Goal: Task Accomplishment & Management: Manage account settings

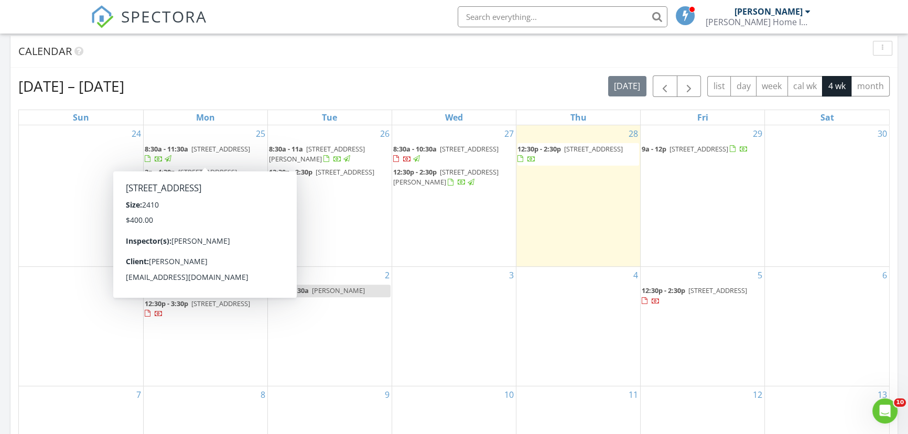
scroll to position [429, 0]
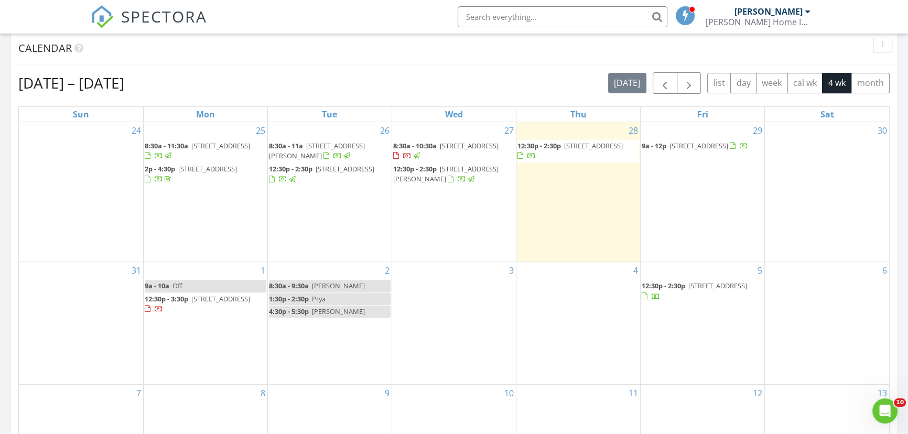
click at [440, 150] on span "9927 Oak Colony Dr, Baton Rouge 70817" at bounding box center [469, 145] width 59 height 9
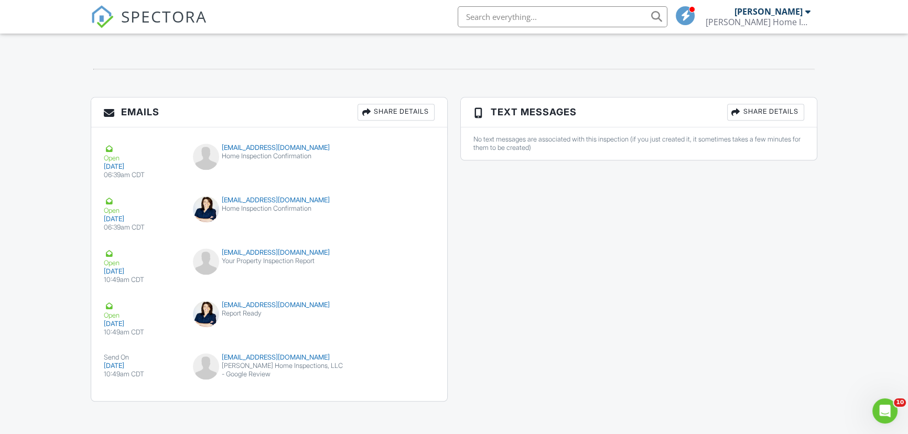
scroll to position [1319, 0]
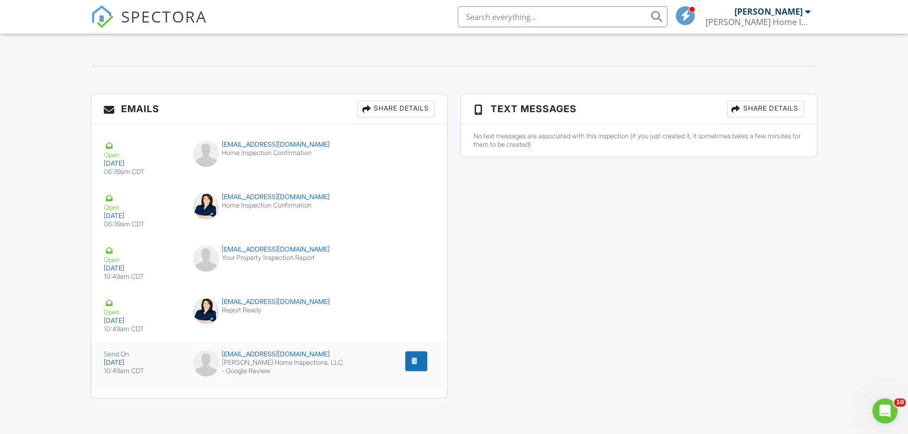
click at [416, 360] on div "submit" at bounding box center [414, 361] width 10 height 10
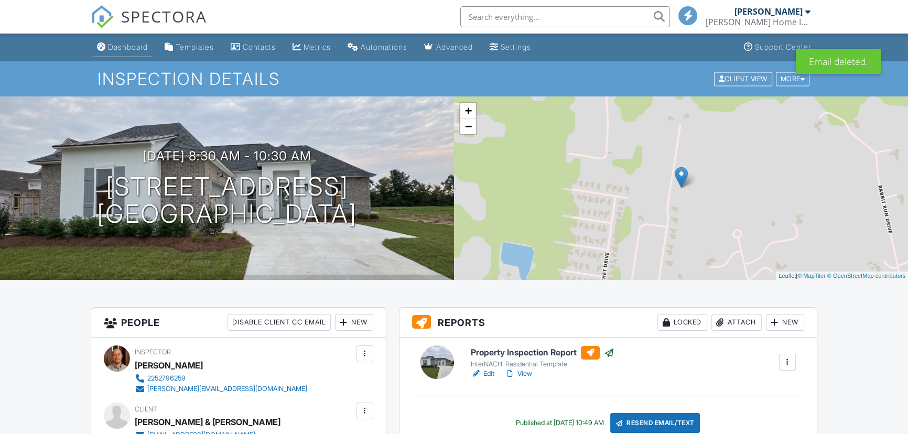
click at [123, 46] on div "Dashboard" at bounding box center [128, 46] width 40 height 9
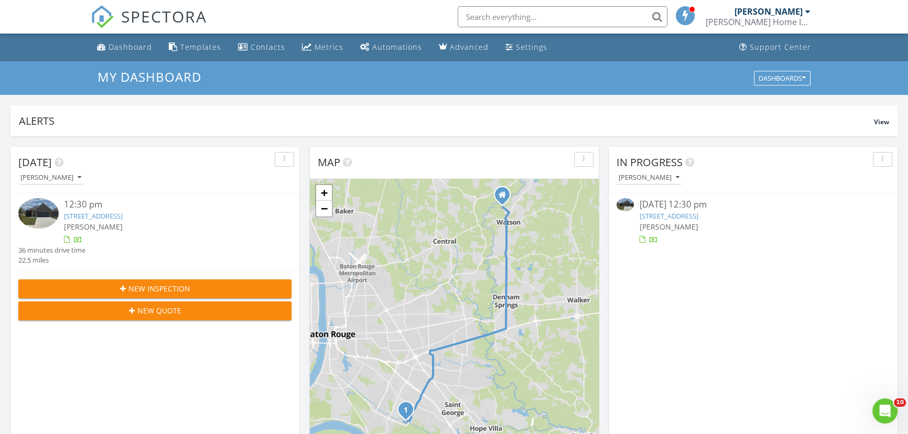
click at [687, 213] on link "17323 Lakefront Ln, Baton Rouge, LA 70810" at bounding box center [668, 215] width 59 height 9
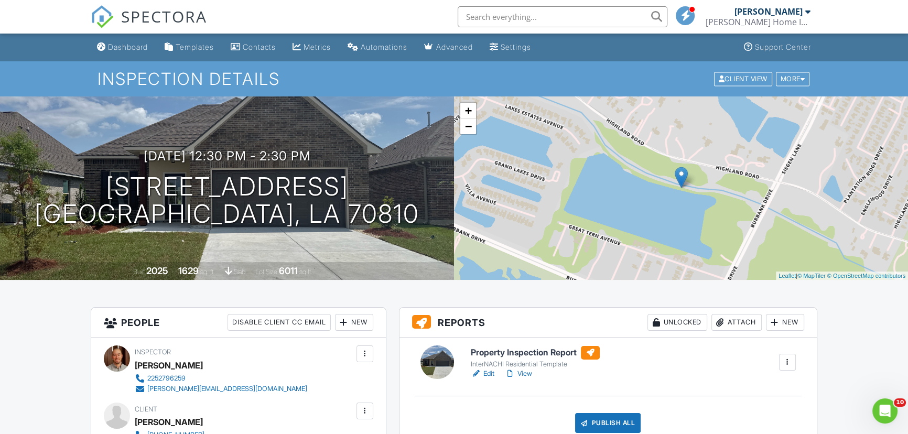
click at [523, 372] on link "View" at bounding box center [518, 374] width 27 height 10
